Goal: Navigation & Orientation: Go to known website

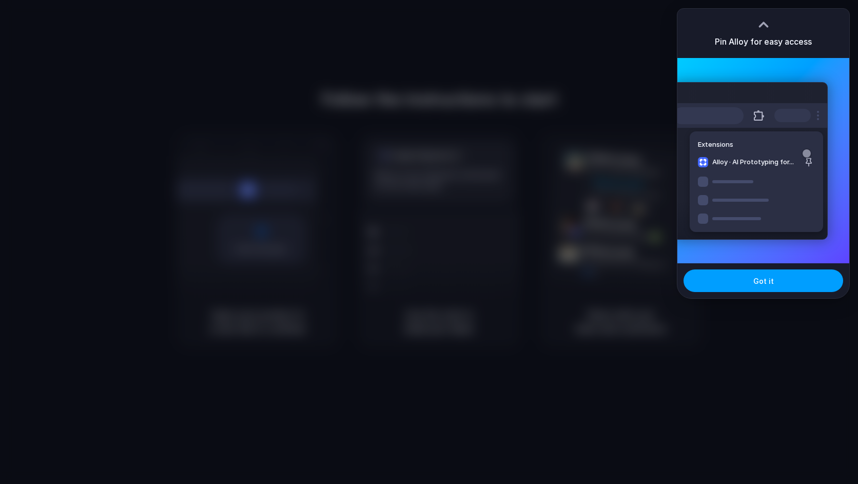
click at [758, 280] on span "Got it" at bounding box center [764, 281] width 21 height 11
